Goal: Task Accomplishment & Management: Manage account settings

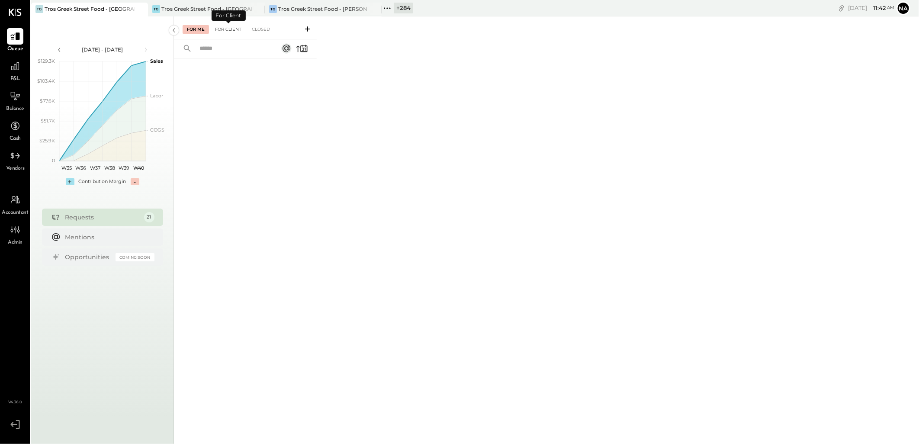
click at [225, 31] on div "For Client" at bounding box center [228, 29] width 35 height 9
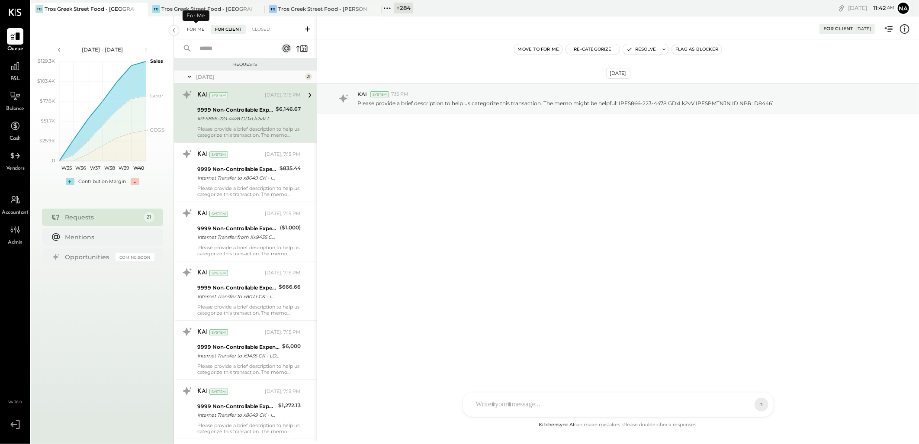
click at [197, 31] on div "For Me" at bounding box center [196, 29] width 26 height 9
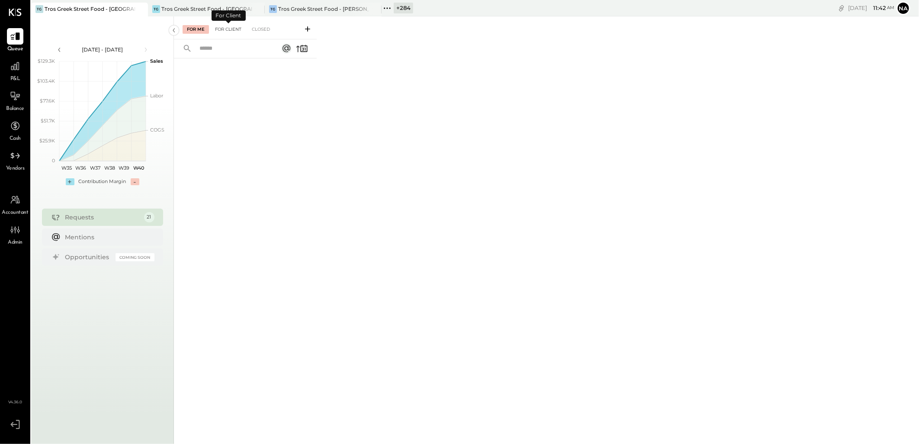
click at [225, 27] on div "For Client" at bounding box center [228, 29] width 35 height 9
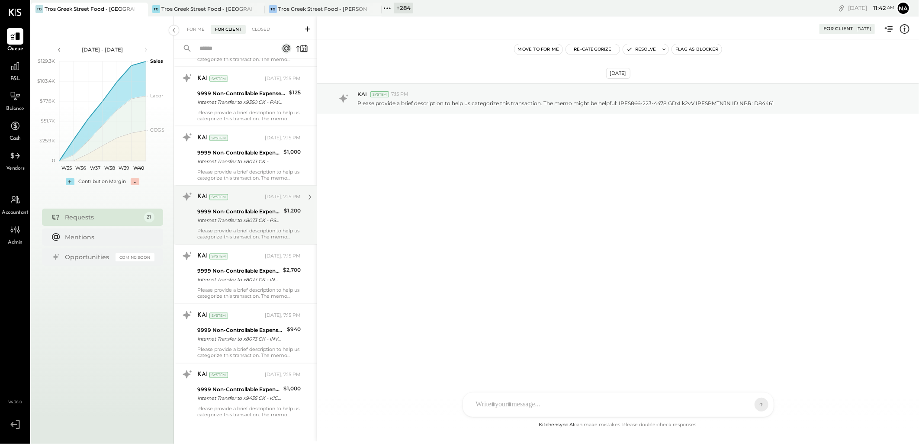
scroll to position [913, 0]
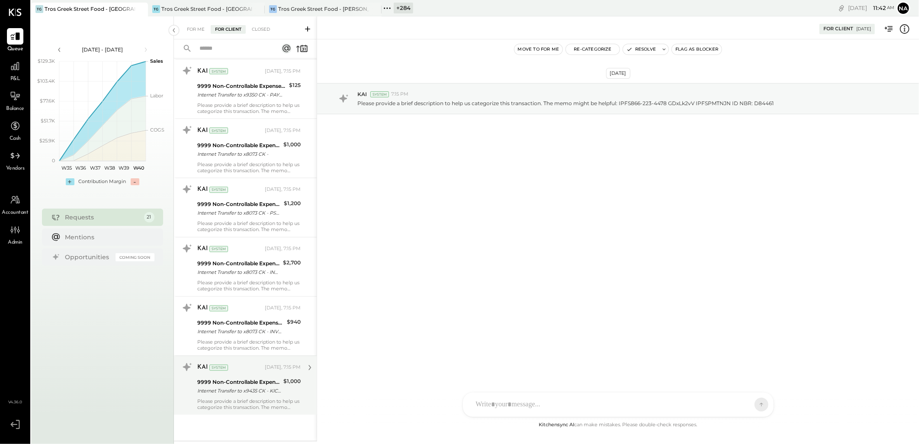
click at [241, 385] on div "9999 Non-Controllable Expenses:Other Income and Expenses:To Be Classified P&L" at bounding box center [238, 382] width 83 height 9
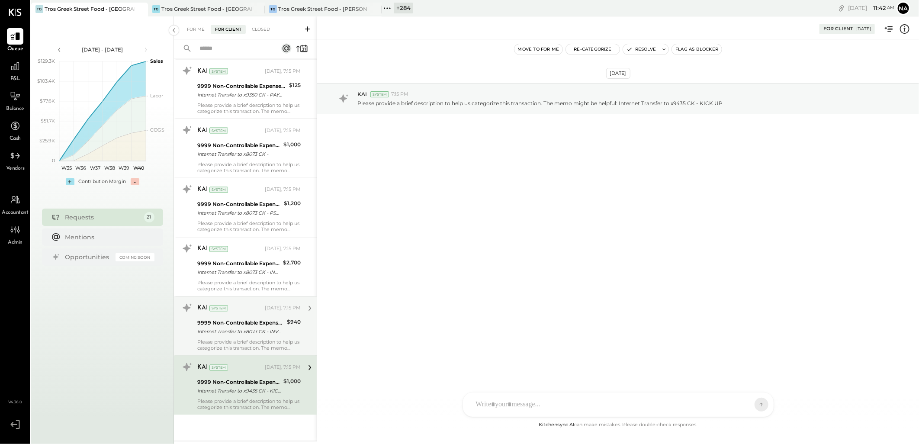
click at [253, 334] on div "Internet Transfer to x8073 CK - INVOICE 1055-KPRA" at bounding box center [240, 332] width 87 height 9
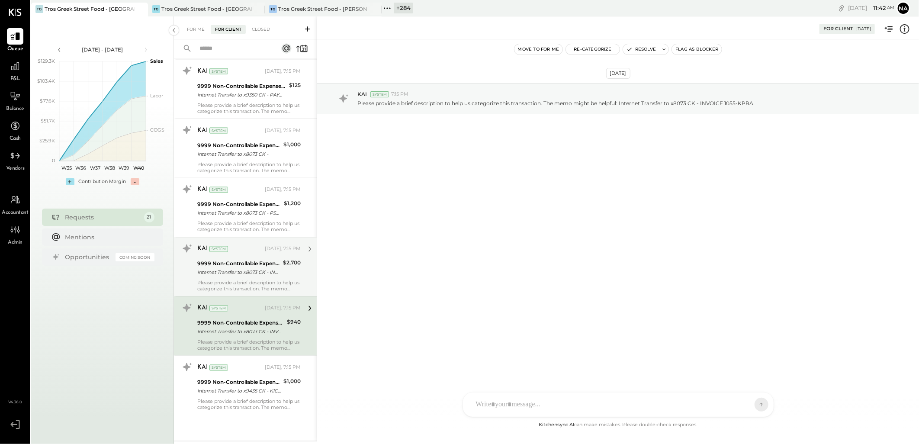
click at [254, 271] on div "Internet Transfer to x8073 CK - INVOICE 1048" at bounding box center [238, 272] width 83 height 9
